Goal: Information Seeking & Learning: Check status

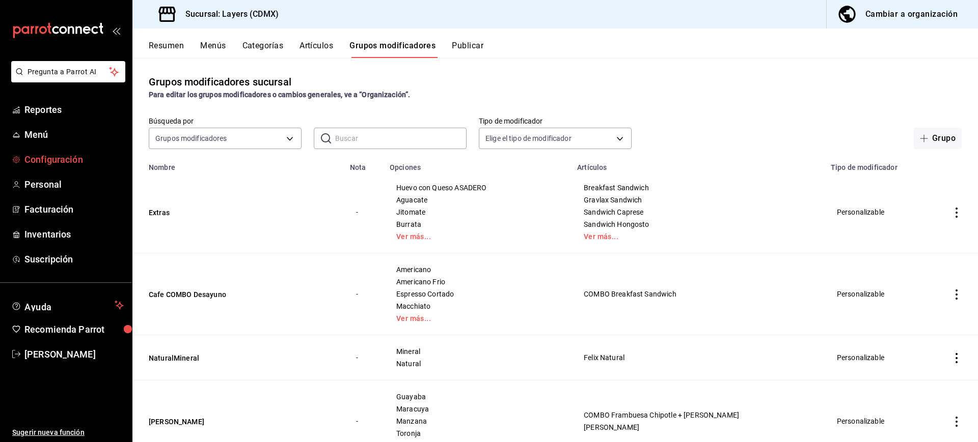
click at [71, 160] on span "Configuración" at bounding box center [73, 160] width 99 height 14
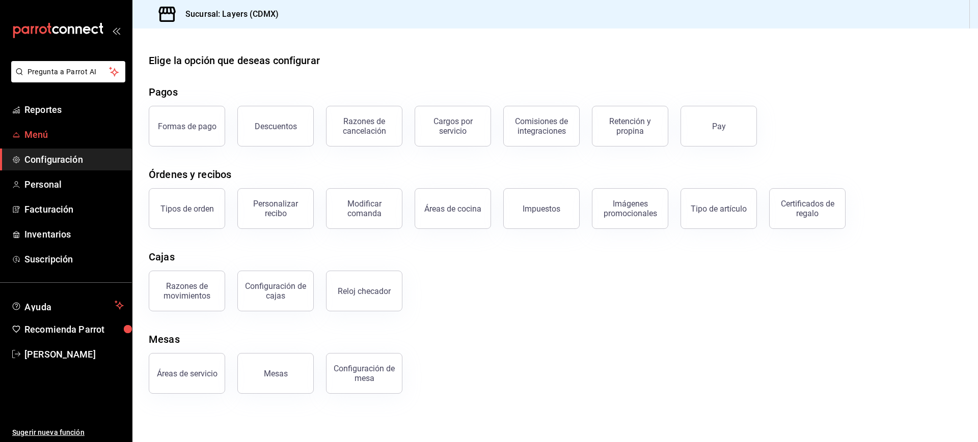
click at [51, 125] on link "Menú" at bounding box center [66, 135] width 132 height 22
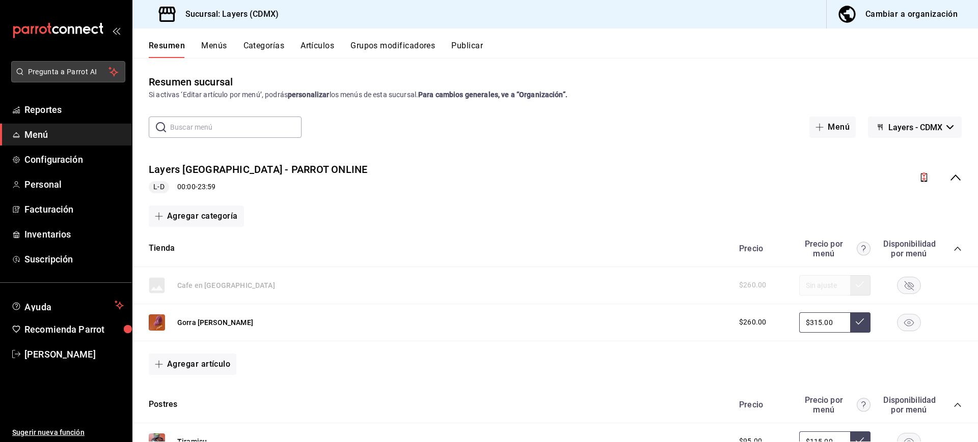
click at [43, 73] on span "Pregunta a Parrot AI" at bounding box center [68, 72] width 81 height 11
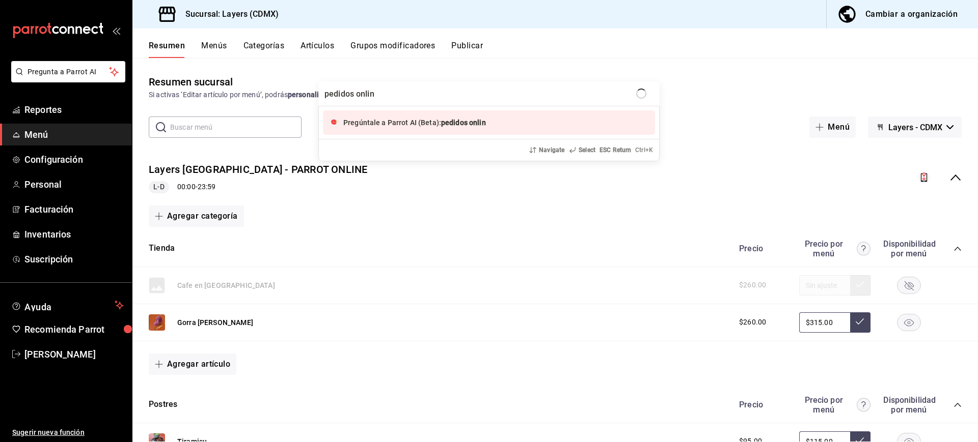
type input "pedidos online"
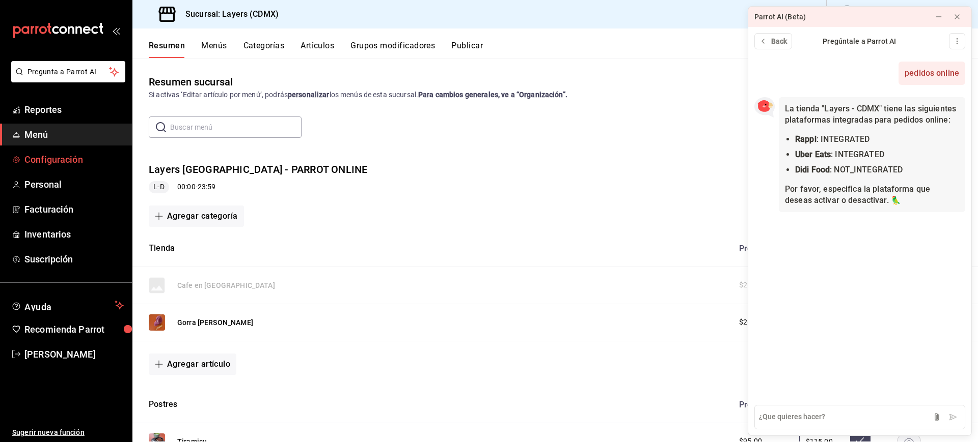
click at [65, 154] on span "Configuración" at bounding box center [73, 160] width 99 height 14
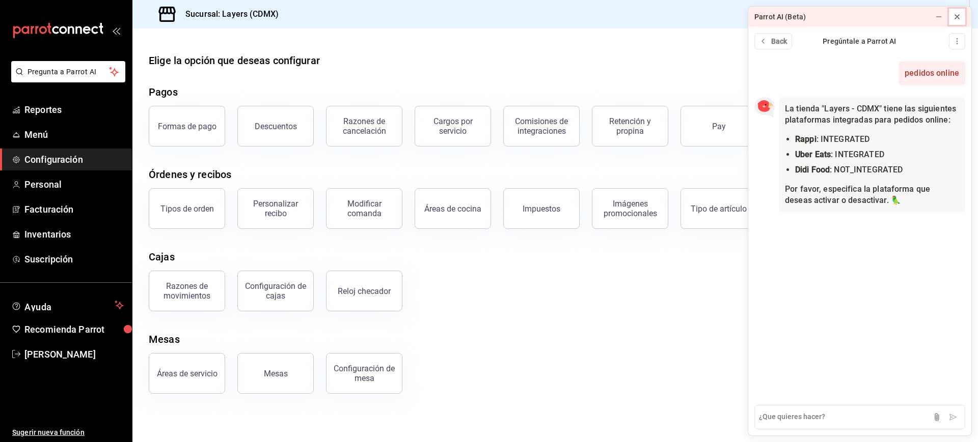
click at [956, 15] on icon at bounding box center [957, 17] width 8 height 8
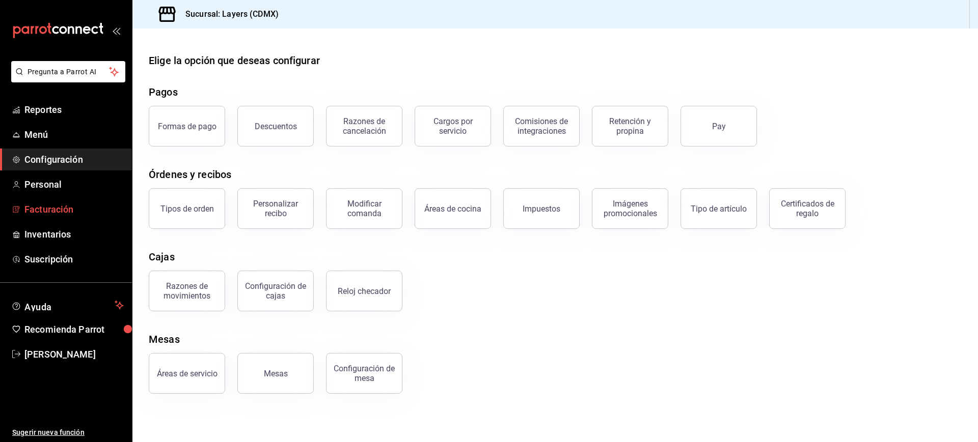
click at [65, 209] on span "Facturación" at bounding box center [73, 210] width 99 height 14
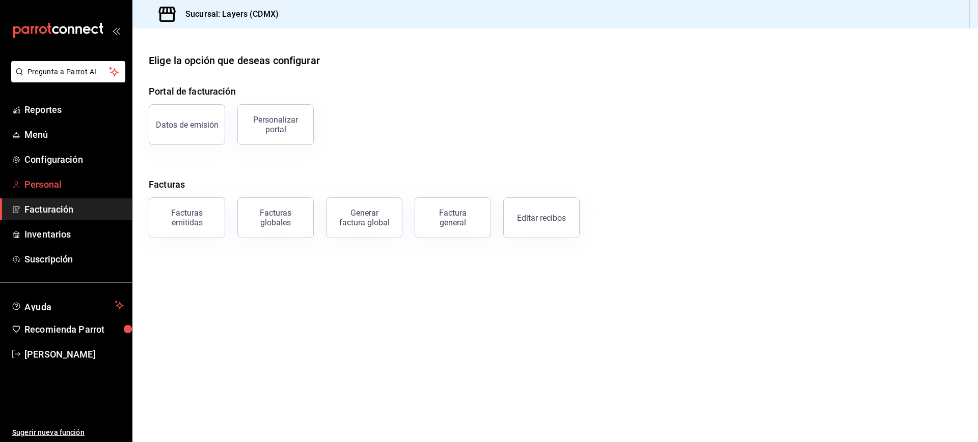
click at [50, 189] on span "Personal" at bounding box center [73, 185] width 99 height 14
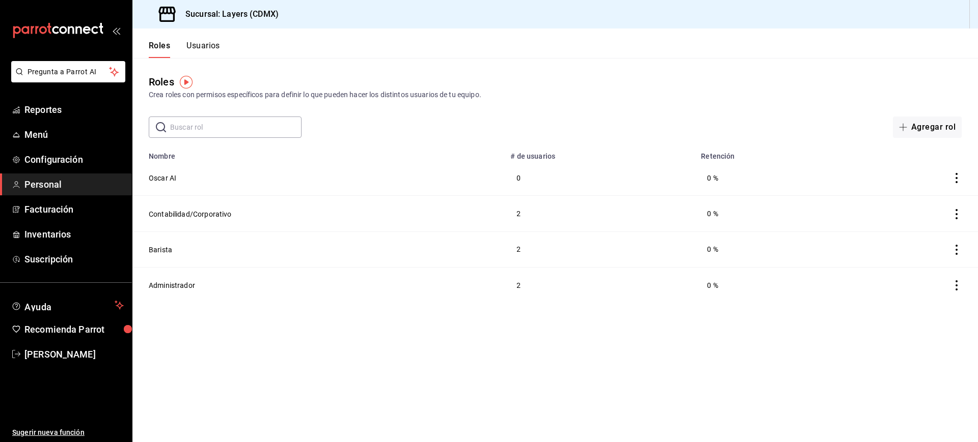
click at [838, 107] on div "Roles Crea roles con permisos específicos para definir lo que pueden hacer los …" at bounding box center [554, 98] width 845 height 80
click at [80, 353] on span "[PERSON_NAME]" at bounding box center [73, 355] width 99 height 14
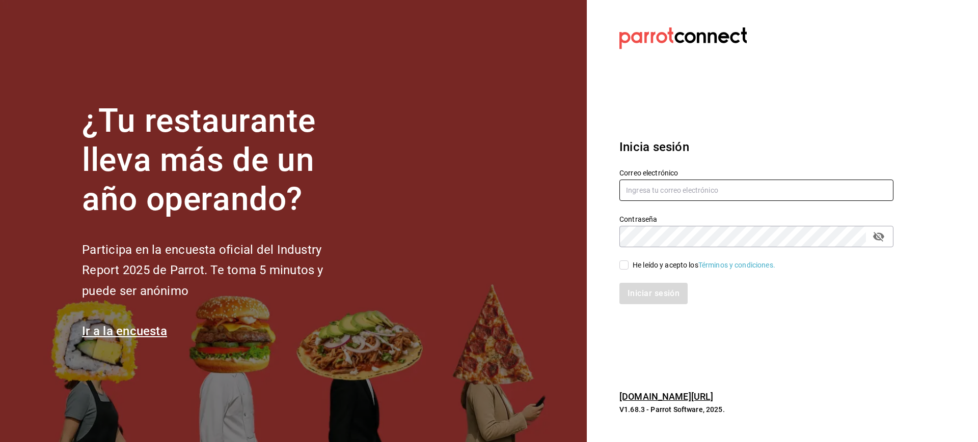
click at [665, 195] on input "text" at bounding box center [756, 190] width 274 height 21
type input "[EMAIL_ADDRESS][DOMAIN_NAME]"
click at [624, 265] on input "He leído y acepto los Términos y condiciones." at bounding box center [623, 265] width 9 height 9
checkbox input "true"
click at [643, 285] on button "Iniciar sesión" at bounding box center [653, 293] width 69 height 21
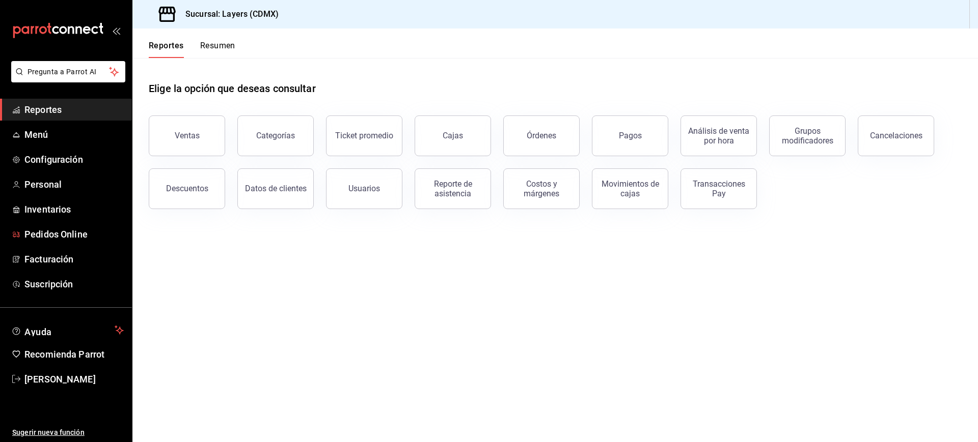
drag, startPoint x: 60, startPoint y: 229, endPoint x: 640, endPoint y: 366, distance: 596.4
click at [60, 229] on span "Pedidos Online" at bounding box center [73, 235] width 99 height 14
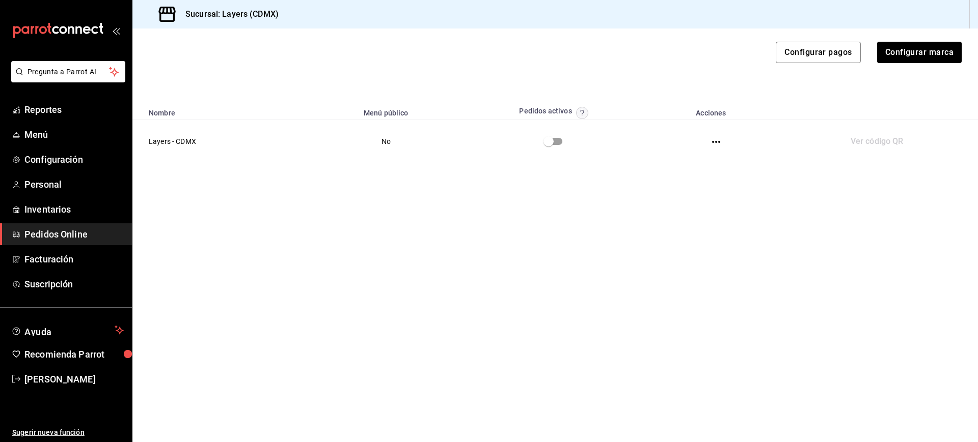
click at [584, 112] on circle "button" at bounding box center [582, 113] width 12 height 12
click at [559, 268] on div at bounding box center [489, 221] width 978 height 442
click at [558, 143] on input "checkbox" at bounding box center [548, 141] width 58 height 19
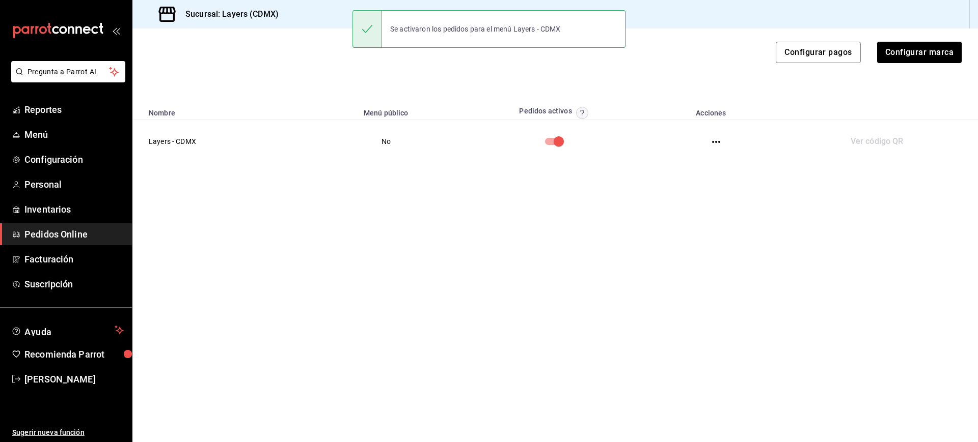
click at [717, 140] on icon "button" at bounding box center [716, 142] width 8 height 8
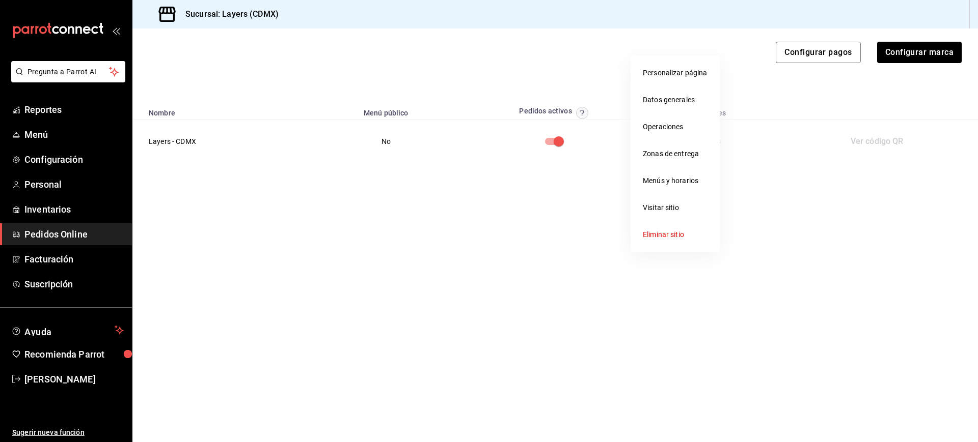
click at [696, 181] on li "Menús y horarios" at bounding box center [674, 181] width 89 height 27
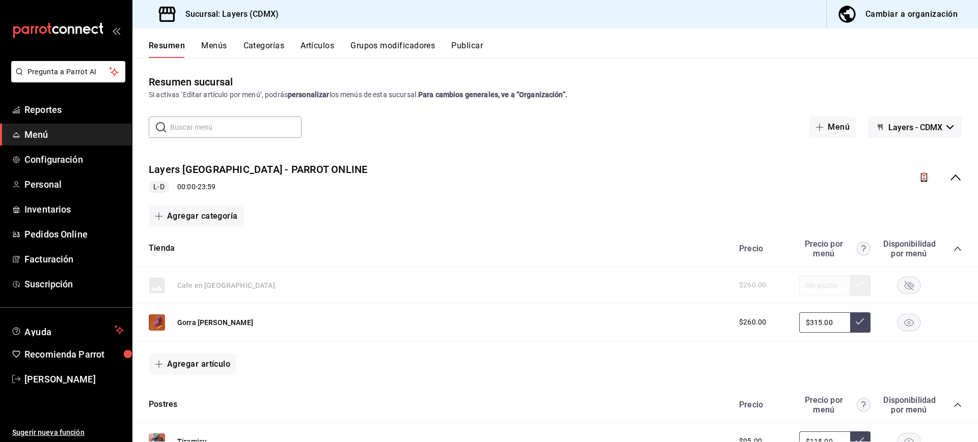
click at [193, 185] on div "L-D 00:00 - 23:59" at bounding box center [258, 187] width 219 height 12
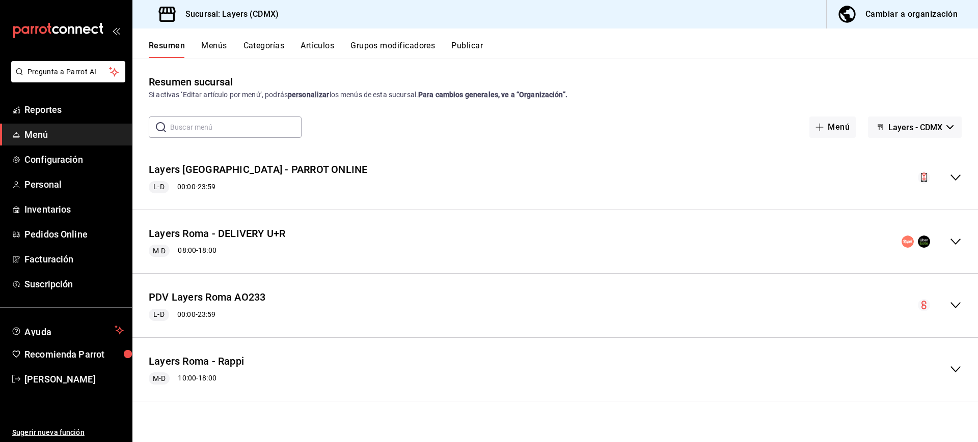
click at [962, 175] on div "Layers Roma - PARROT ONLINE L-D 00:00 - 23:59" at bounding box center [554, 177] width 845 height 47
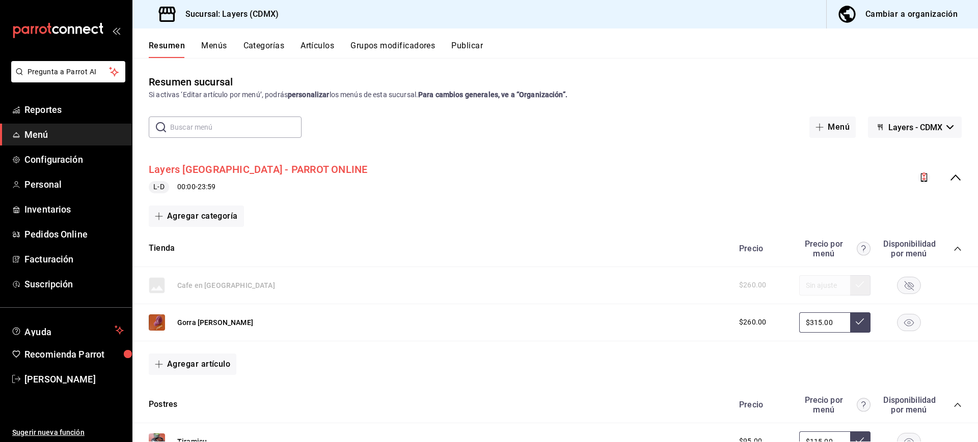
click at [224, 168] on button "Layers [GEOGRAPHIC_DATA] - PARROT ONLINE" at bounding box center [258, 169] width 219 height 15
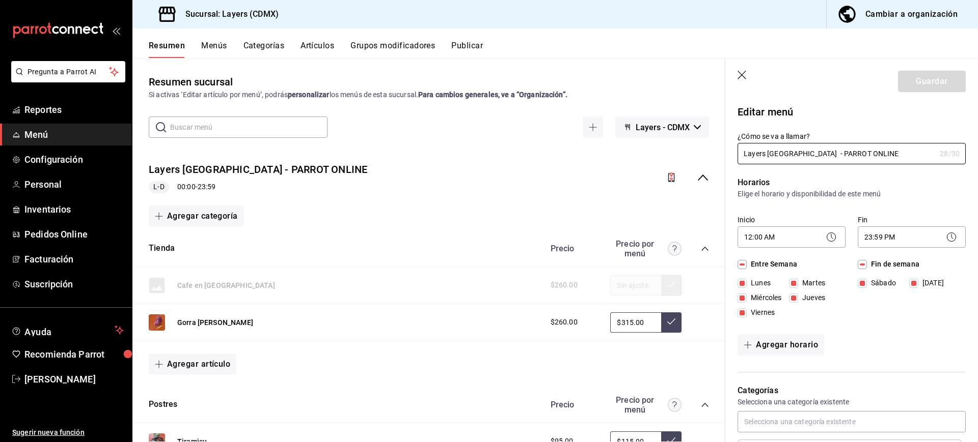
click at [744, 281] on input "Lunes" at bounding box center [741, 283] width 9 height 9
checkbox input "false"
click at [56, 428] on span "Sugerir nueva función" at bounding box center [68, 433] width 112 height 11
click at [67, 239] on span "Pedidos Online" at bounding box center [73, 235] width 99 height 14
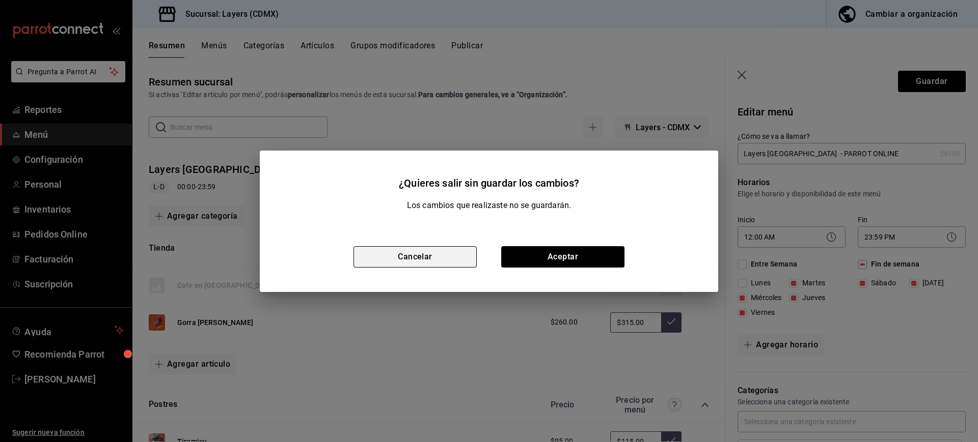
click at [426, 257] on button "Cancelar" at bounding box center [414, 256] width 123 height 21
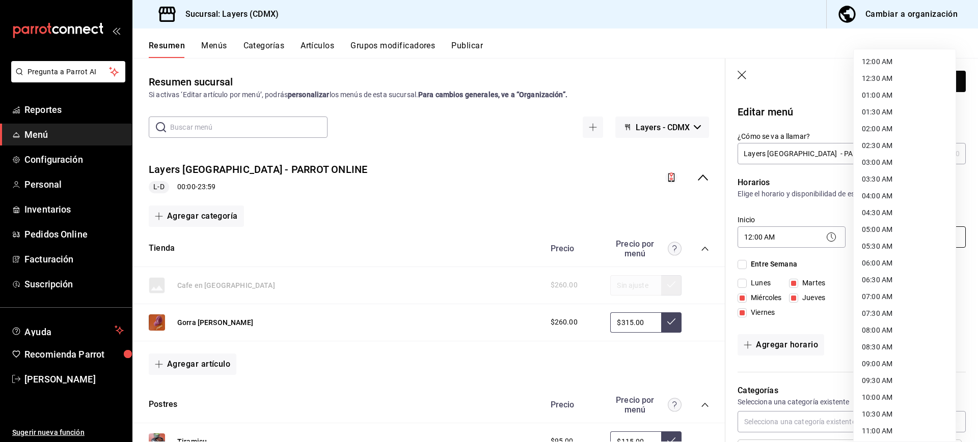
click at [903, 236] on body "Pregunta a Parrot AI Reportes Menú Configuración Personal Inventarios Pedidos O…" at bounding box center [489, 221] width 978 height 442
click at [891, 211] on li "17:30 PM" at bounding box center [904, 211] width 102 height 17
type input "17:30"
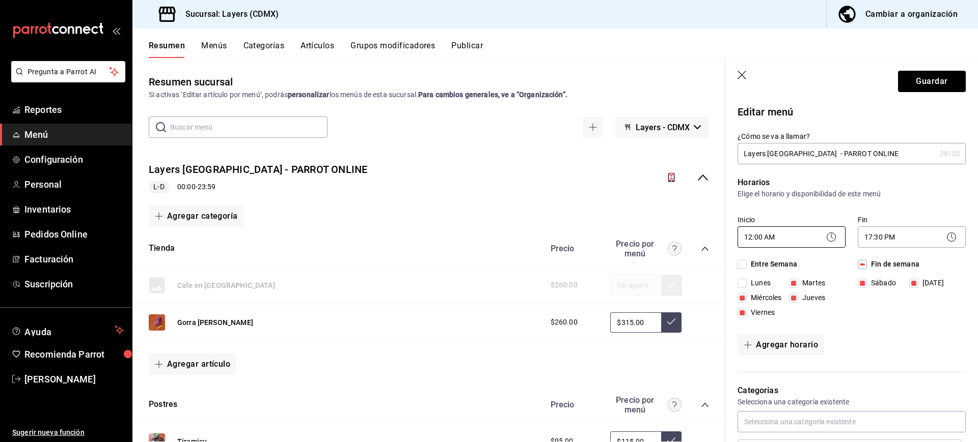
click at [802, 235] on body "Pregunta a Parrot AI Reportes Menú Configuración Personal Inventarios Pedidos O…" at bounding box center [489, 221] width 978 height 442
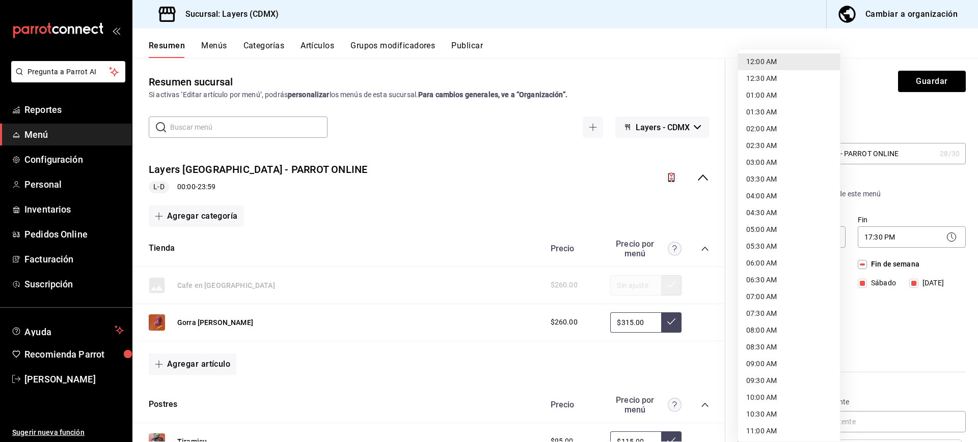
click at [776, 327] on li "08:00 AM" at bounding box center [789, 330] width 102 height 17
type input "08:00"
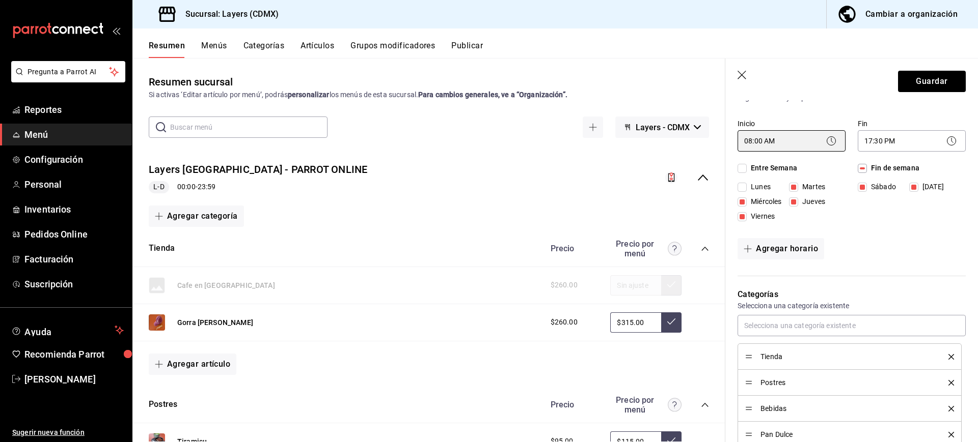
scroll to position [97, 0]
click at [784, 249] on button "Agregar horario" at bounding box center [780, 248] width 87 height 21
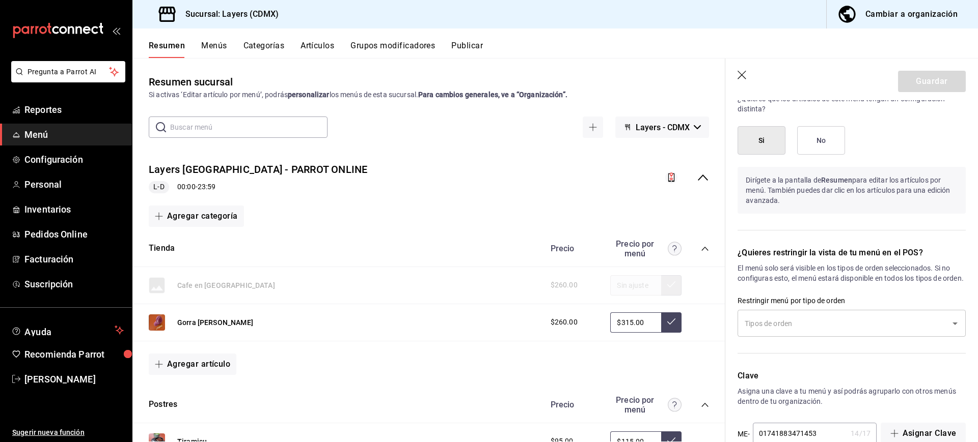
scroll to position [912, 0]
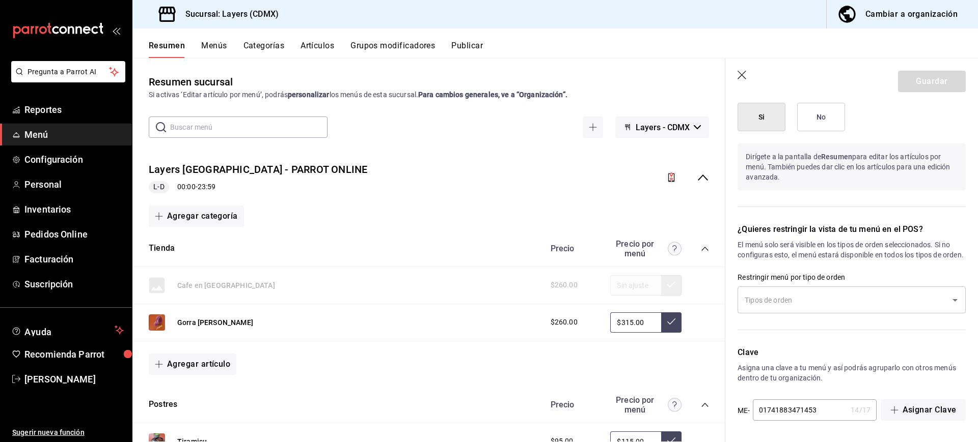
click at [822, 301] on input "text" at bounding box center [844, 300] width 204 height 18
click at [806, 252] on p "El menú solo será visible en los tipos de orden seleccionados. Si no configuras…" at bounding box center [851, 250] width 228 height 20
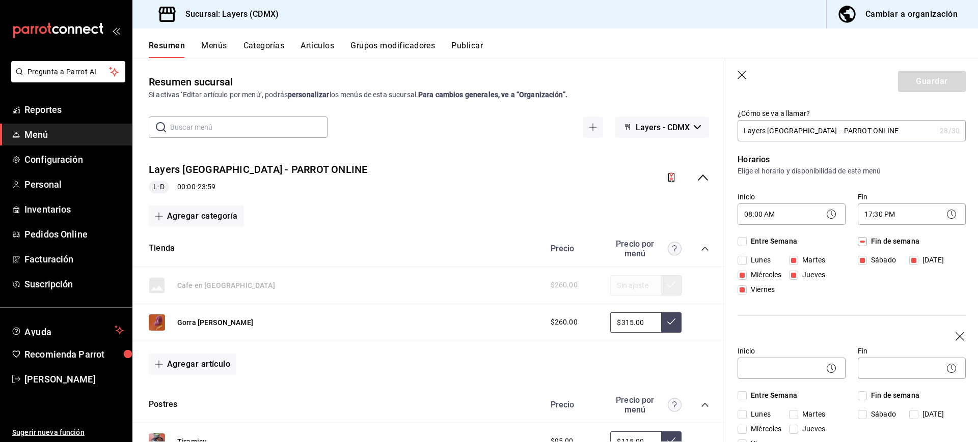
scroll to position [22, 0]
click at [907, 298] on div "Fin de semana Sábado Domingo" at bounding box center [911, 268] width 108 height 63
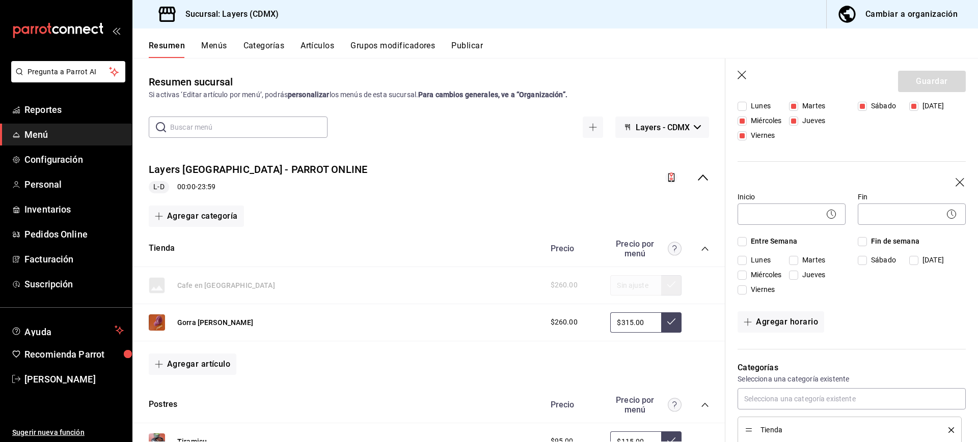
scroll to position [177, 0]
click at [955, 185] on icon "button" at bounding box center [960, 183] width 10 height 10
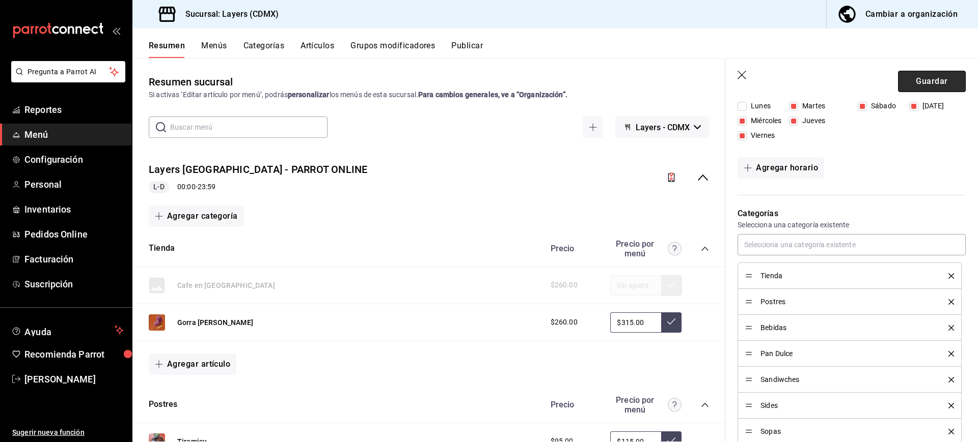
click at [932, 86] on button "Guardar" at bounding box center [932, 81] width 68 height 21
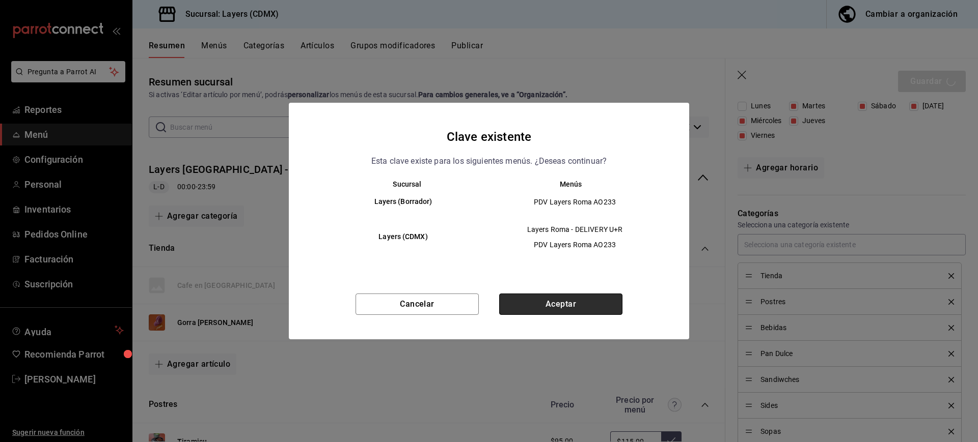
click at [586, 302] on button "Aceptar" at bounding box center [560, 304] width 123 height 21
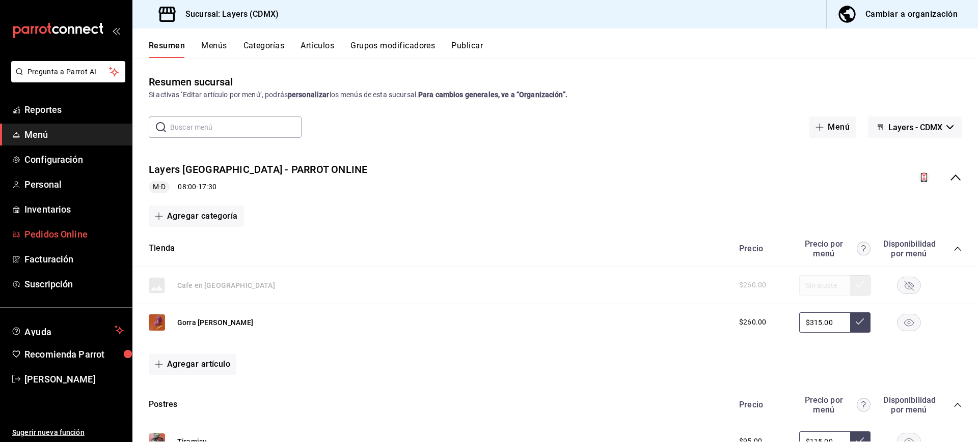
click at [87, 233] on span "Pedidos Online" at bounding box center [73, 235] width 99 height 14
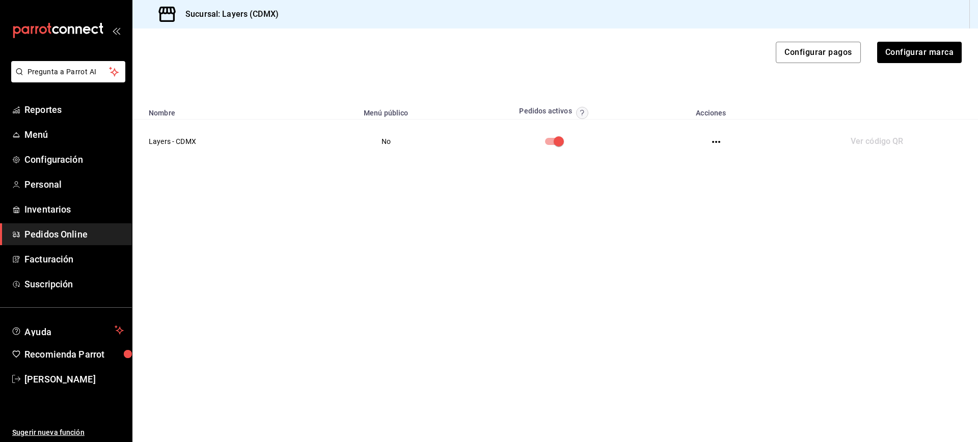
click at [715, 140] on icon "button" at bounding box center [716, 142] width 8 height 8
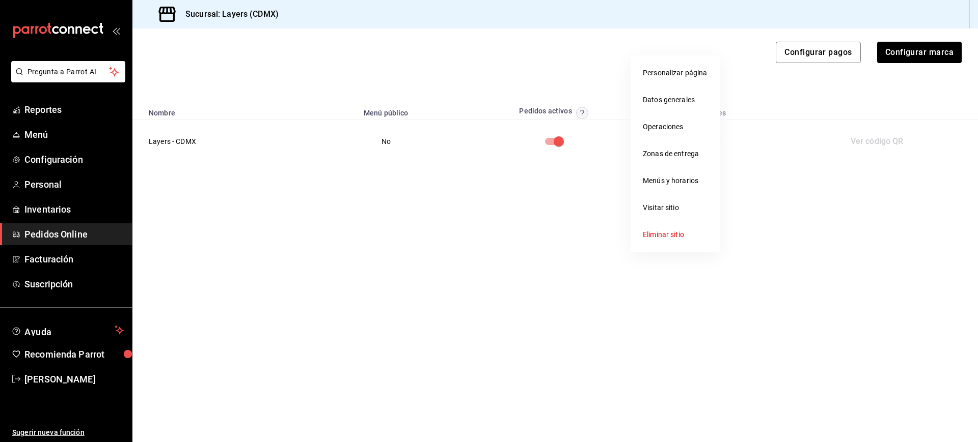
click at [671, 81] on li "Personalizar página" at bounding box center [674, 73] width 89 height 27
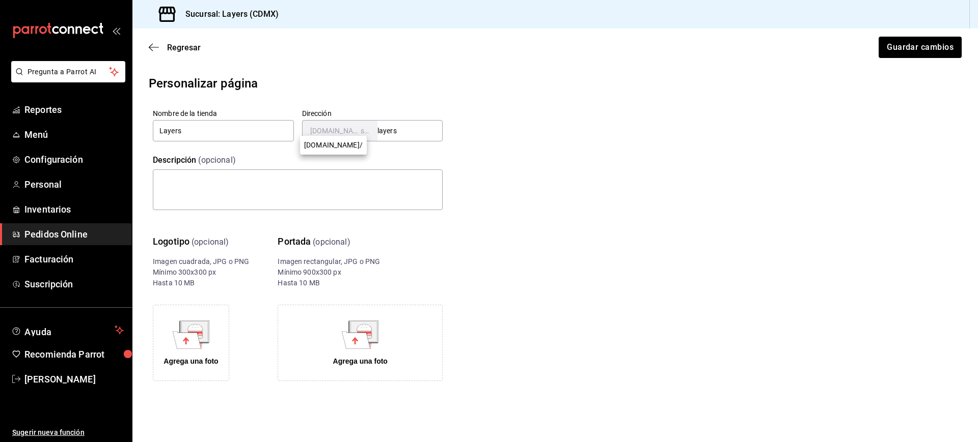
click at [333, 126] on span "pedidos.parrot.re" at bounding box center [335, 131] width 50 height 10
click at [197, 318] on button "Agrega una foto" at bounding box center [191, 343] width 76 height 76
click at [46, 164] on span "Configuración" at bounding box center [73, 160] width 99 height 14
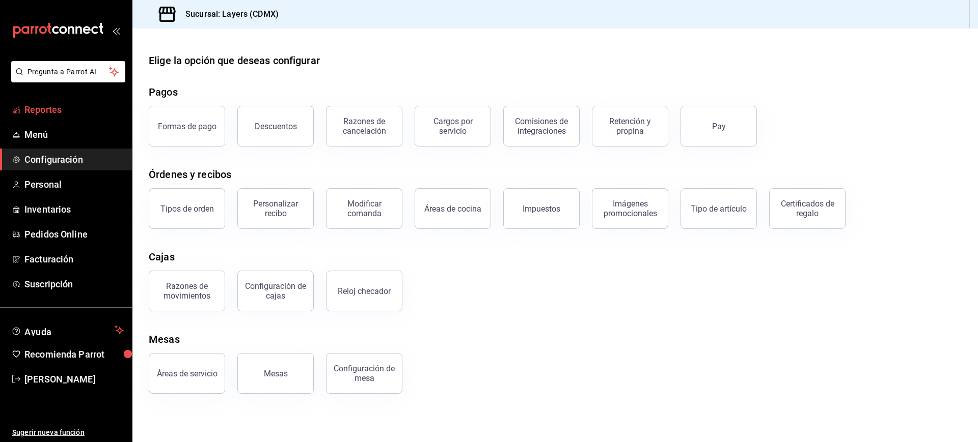
click at [66, 109] on span "Reportes" at bounding box center [73, 110] width 99 height 14
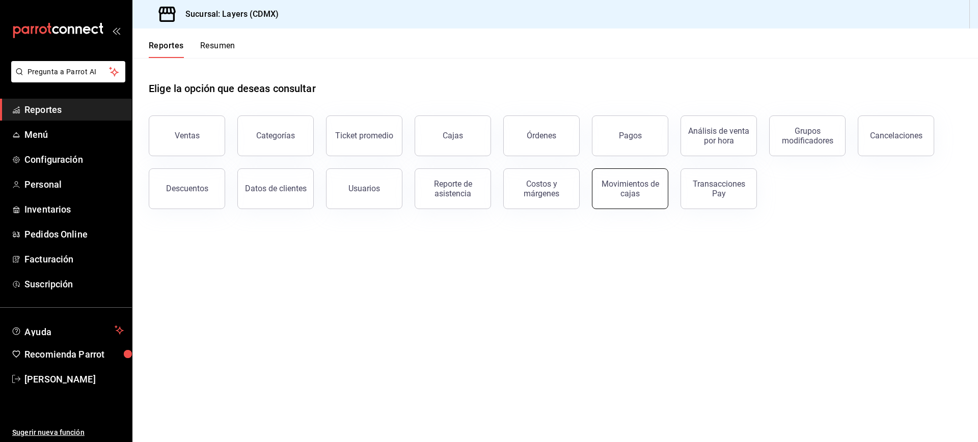
click at [616, 200] on button "Movimientos de cajas" at bounding box center [630, 189] width 76 height 41
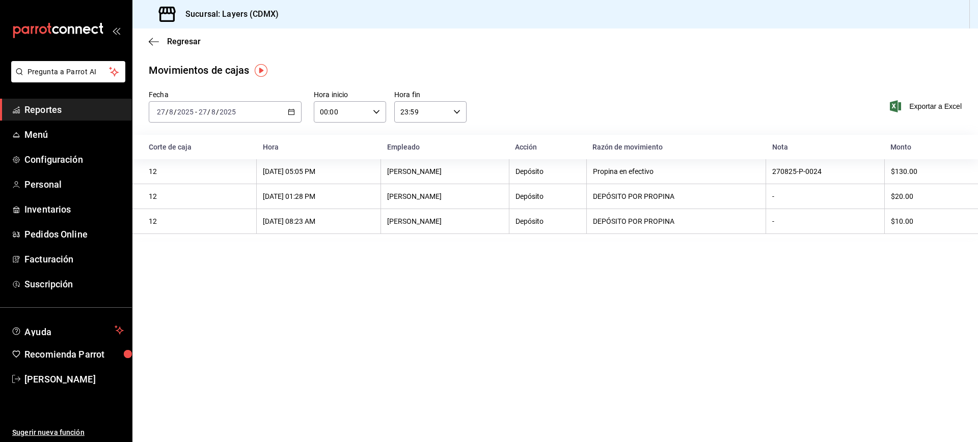
click at [293, 109] on \(Stroke\) "button" at bounding box center [291, 112] width 6 height 6
click at [187, 255] on span "Rango de fechas" at bounding box center [196, 257] width 79 height 11
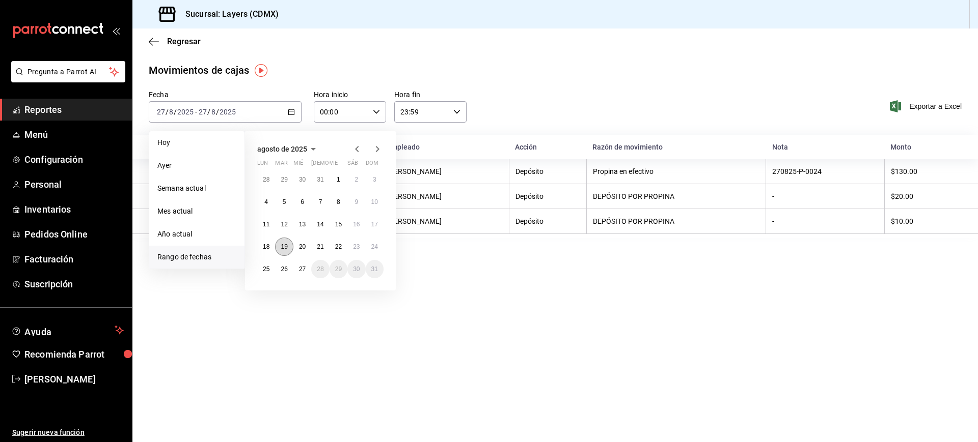
click at [282, 243] on abbr "19" at bounding box center [284, 246] width 7 height 7
click at [268, 268] on abbr "25" at bounding box center [266, 269] width 7 height 7
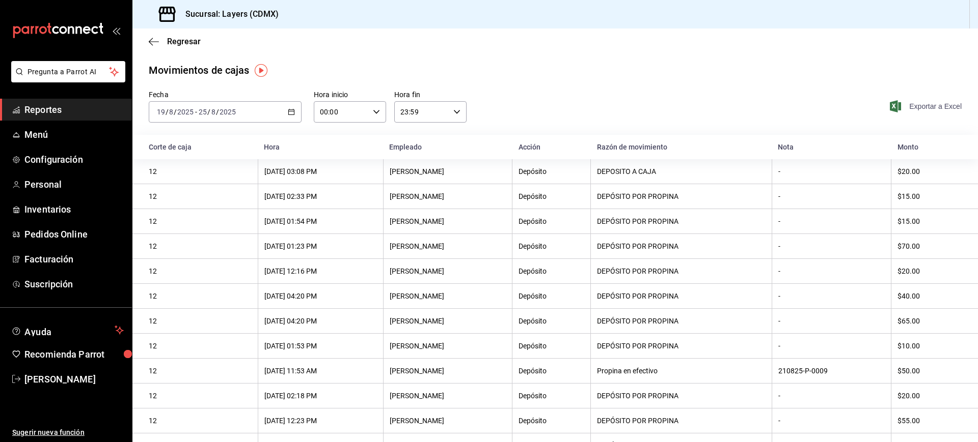
click at [913, 105] on span "Exportar a Excel" at bounding box center [926, 106] width 70 height 12
click at [86, 112] on span "Reportes" at bounding box center [73, 110] width 99 height 14
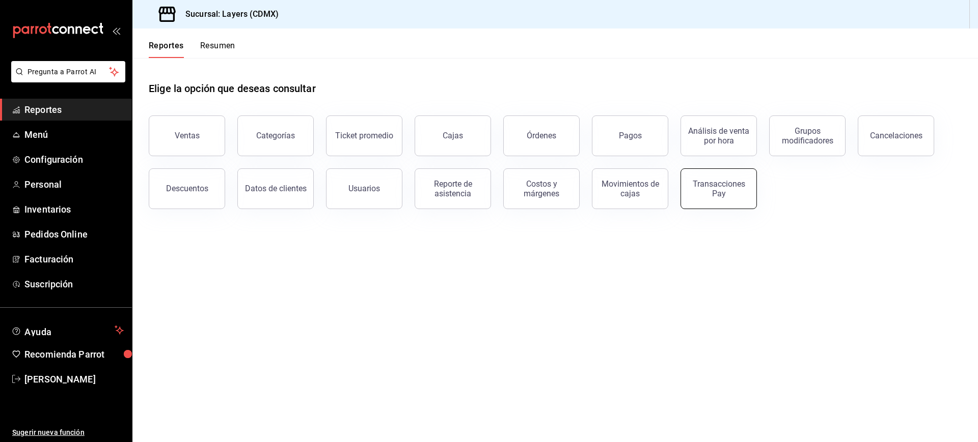
click at [718, 192] on div "Transacciones Pay" at bounding box center [718, 188] width 63 height 19
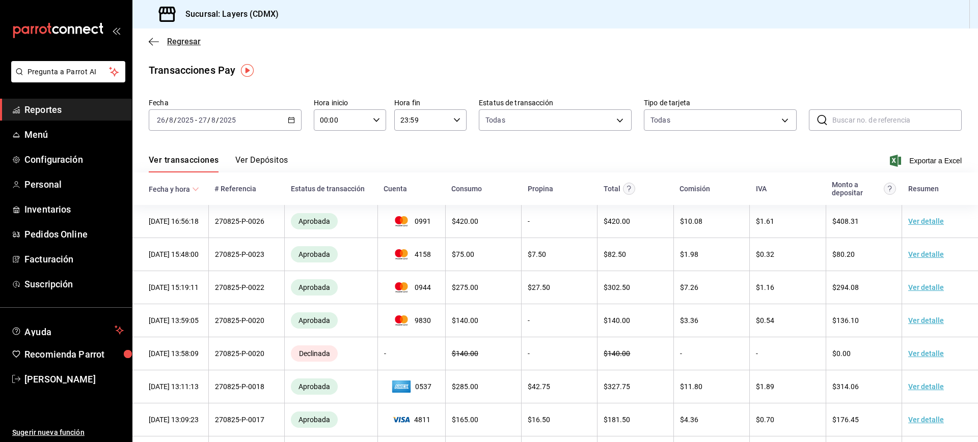
click at [180, 41] on span "Regresar" at bounding box center [184, 42] width 34 height 10
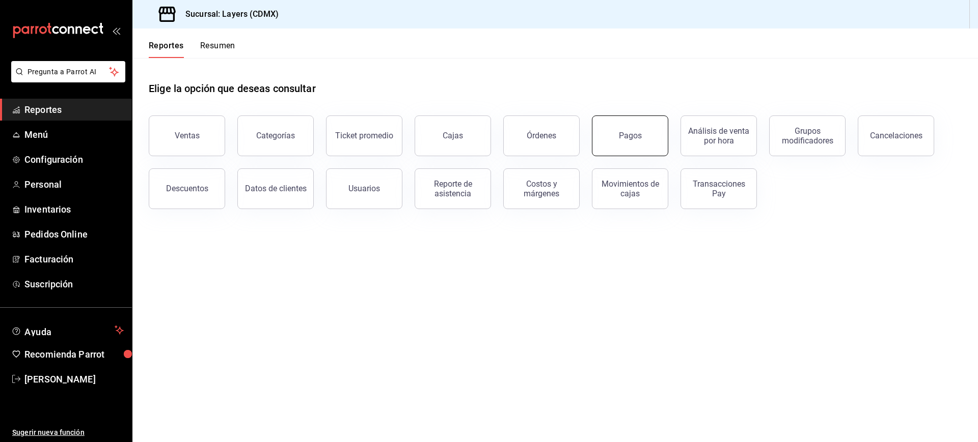
click at [624, 134] on div "Pagos" at bounding box center [630, 136] width 23 height 10
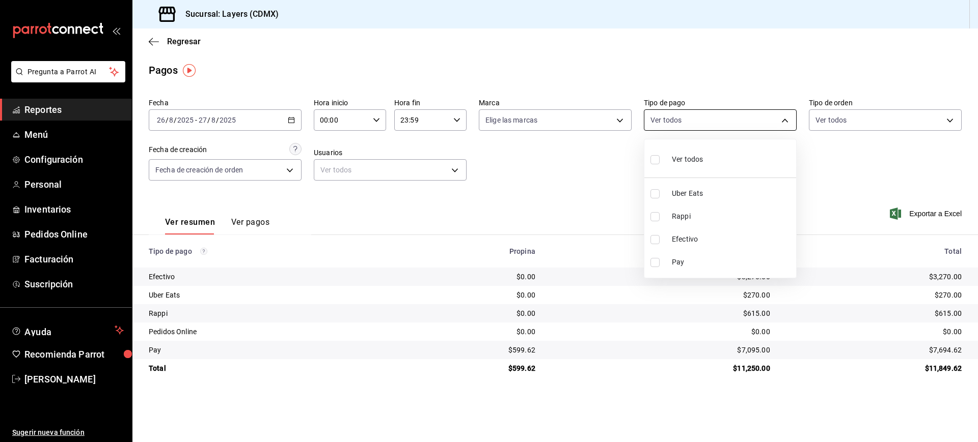
click at [706, 113] on body "Pregunta a Parrot AI Reportes Menú Configuración Personal Inventarios Pedidos O…" at bounding box center [489, 221] width 978 height 442
click at [667, 262] on li "Pay" at bounding box center [720, 262] width 152 height 23
type input "04896ba7-8f42-45da-a674-b8ce257ea923"
checkbox input "true"
click at [565, 164] on div at bounding box center [489, 221] width 978 height 442
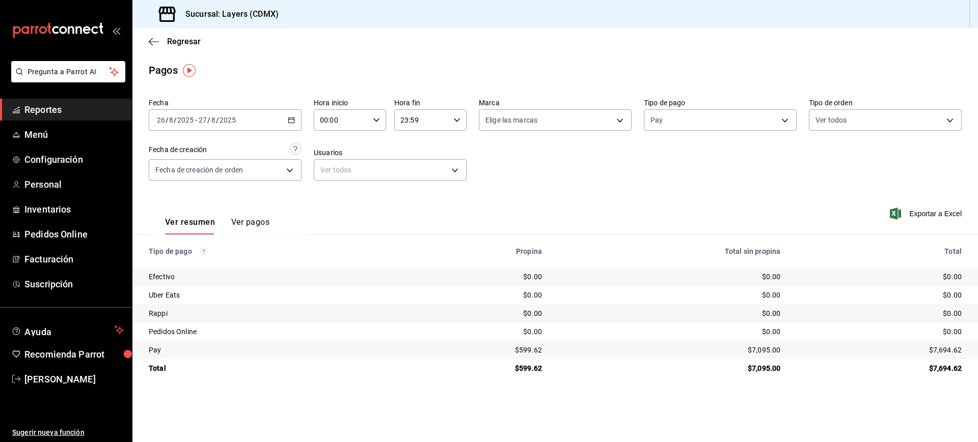
click at [295, 117] on div "2025-08-26 26 / 8 / 2025 - 2025-08-27 27 / 8 / 2025" at bounding box center [225, 119] width 153 height 21
click at [185, 246] on span "Año actual" at bounding box center [196, 242] width 79 height 11
click at [289, 121] on icon "button" at bounding box center [291, 120] width 7 height 7
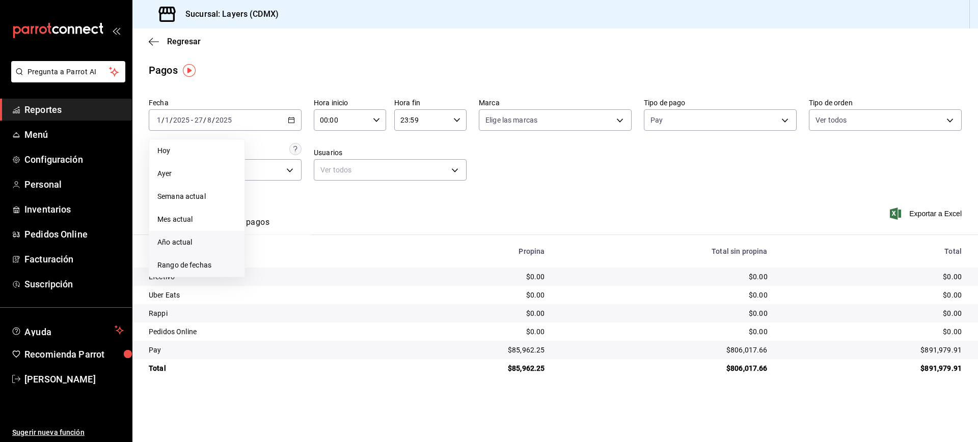
click at [180, 263] on span "Rango de fechas" at bounding box center [196, 265] width 79 height 11
click at [286, 254] on abbr "19" at bounding box center [284, 255] width 7 height 7
click at [271, 274] on button "25" at bounding box center [266, 277] width 18 height 18
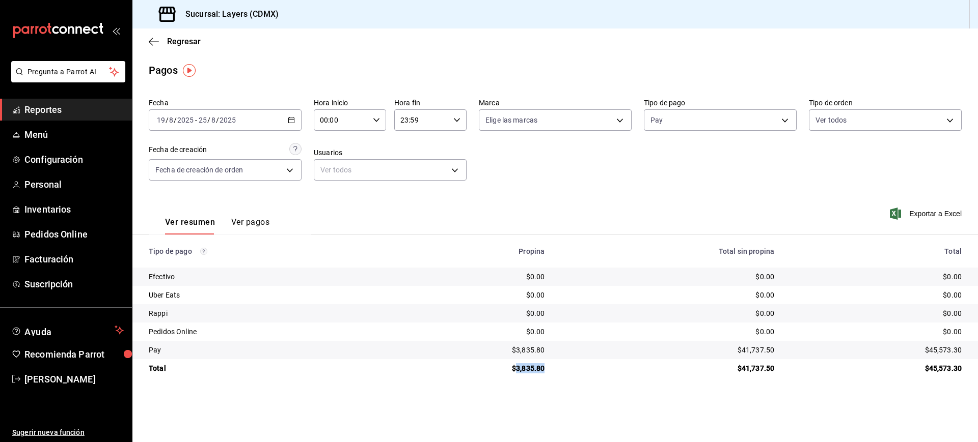
drag, startPoint x: 552, startPoint y: 364, endPoint x: 517, endPoint y: 373, distance: 36.7
click at [517, 373] on td "$3,835.80" at bounding box center [475, 368] width 156 height 18
copy div "3,835.80"
